Goal: Information Seeking & Learning: Learn about a topic

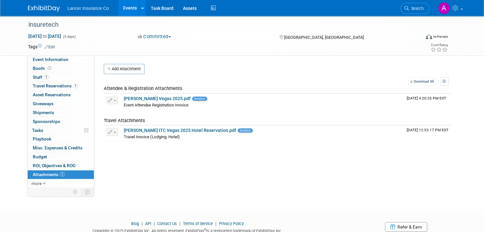
click at [41, 7] on img at bounding box center [44, 8] width 32 height 6
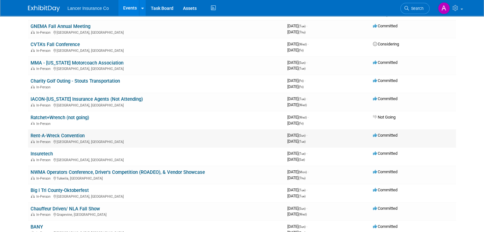
scroll to position [64, 0]
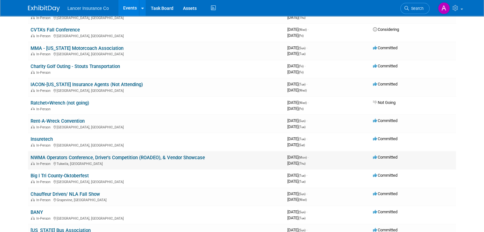
click at [118, 155] on link "NWMA Operators Conference, Driver's Competition (ROADEO), & Vendor Showcase" at bounding box center [118, 158] width 174 height 6
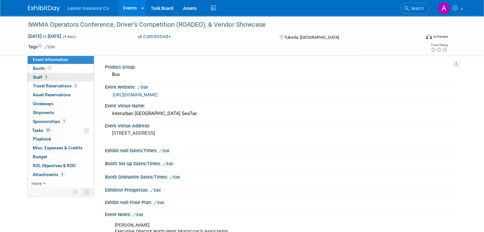
click at [34, 78] on span "Staff 2" at bounding box center [41, 77] width 16 height 5
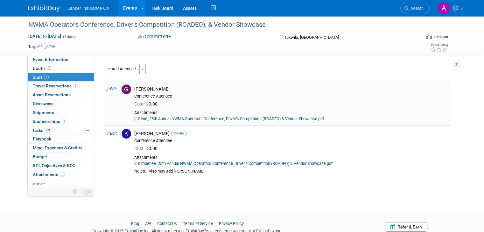
drag, startPoint x: 168, startPoint y: 88, endPoint x: 130, endPoint y: 82, distance: 38.3
click at [132, 82] on td "Genevieve Clayton Conference Attendee Cost: $ 0.00" at bounding box center [291, 103] width 319 height 45
copy div "Genevieve Clayton"
click at [61, 86] on span "Travel Reservations 2" at bounding box center [55, 85] width 45 height 5
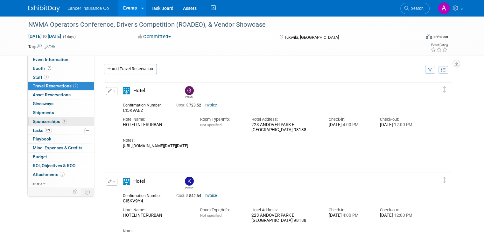
click at [41, 121] on span "Sponsorships 1" at bounding box center [50, 121] width 34 height 5
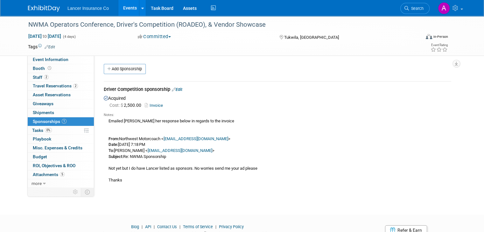
drag, startPoint x: 98, startPoint y: 88, endPoint x: 165, endPoint y: 89, distance: 66.8
click at [165, 89] on div "Driver Competition sponsorship Edit" at bounding box center [277, 90] width 347 height 8
copy div "Driver Competition sponsorship"
click at [45, 173] on span "Attachments 5" at bounding box center [49, 174] width 32 height 5
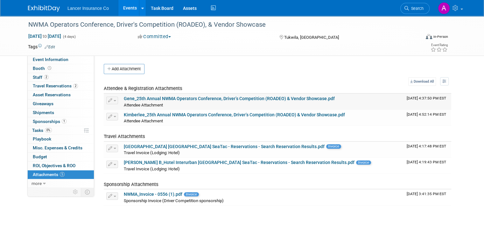
click at [193, 97] on link "Gene_25th Annual NWMA Operators Conference, Driver’s Competition (ROADEO) & Ven…" at bounding box center [229, 98] width 211 height 5
click at [174, 115] on link "Kimberlee_25th Annual NWMA Operators Conference, Driver’s Competition (ROADEO) …" at bounding box center [234, 114] width 221 height 5
click at [146, 193] on link "NWMA_Invoice - 0556 (1).pdf" at bounding box center [153, 194] width 59 height 5
click at [55, 60] on span "Event Information" at bounding box center [51, 59] width 36 height 5
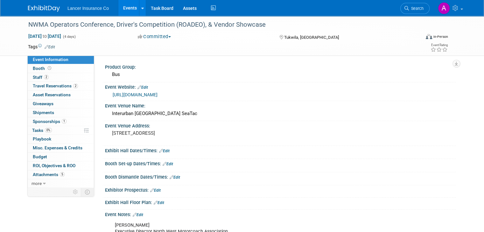
click at [158, 93] on link "https://nwmotorcoach.com/events/" at bounding box center [135, 94] width 45 height 5
